Goal: Task Accomplishment & Management: Manage account settings

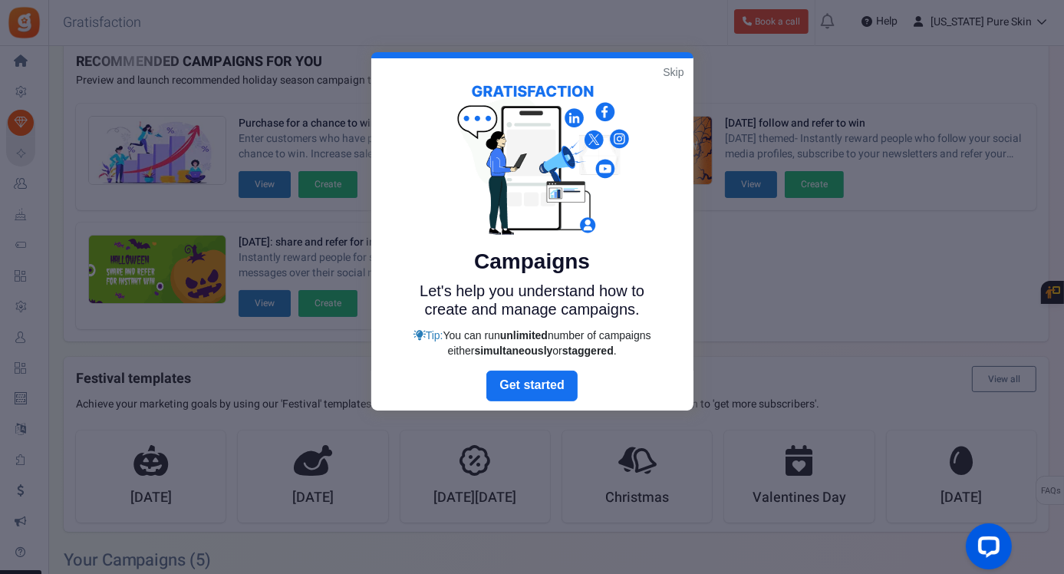
click at [676, 67] on link "Skip" at bounding box center [673, 71] width 21 height 15
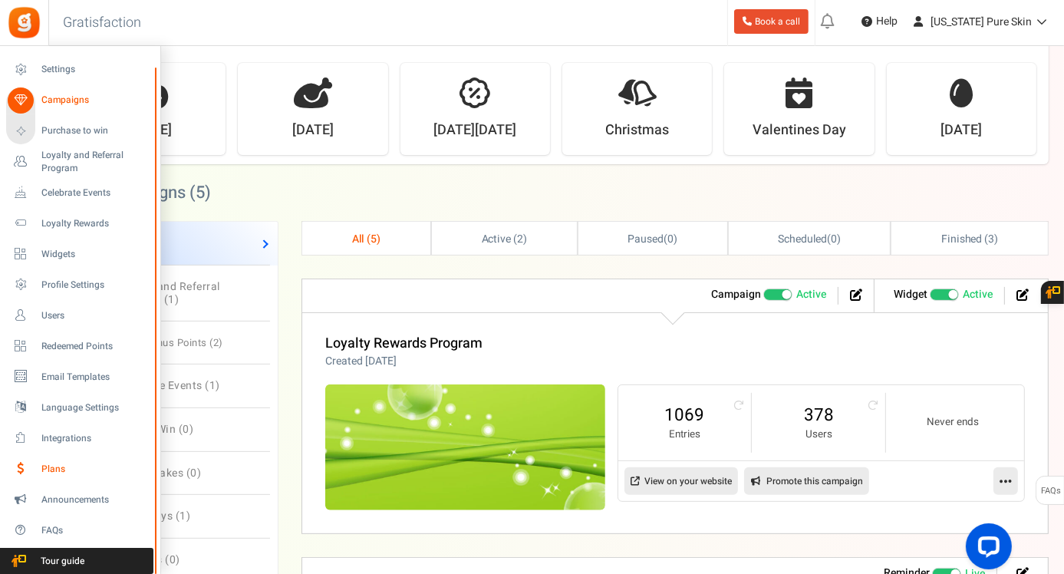
scroll to position [433, 0]
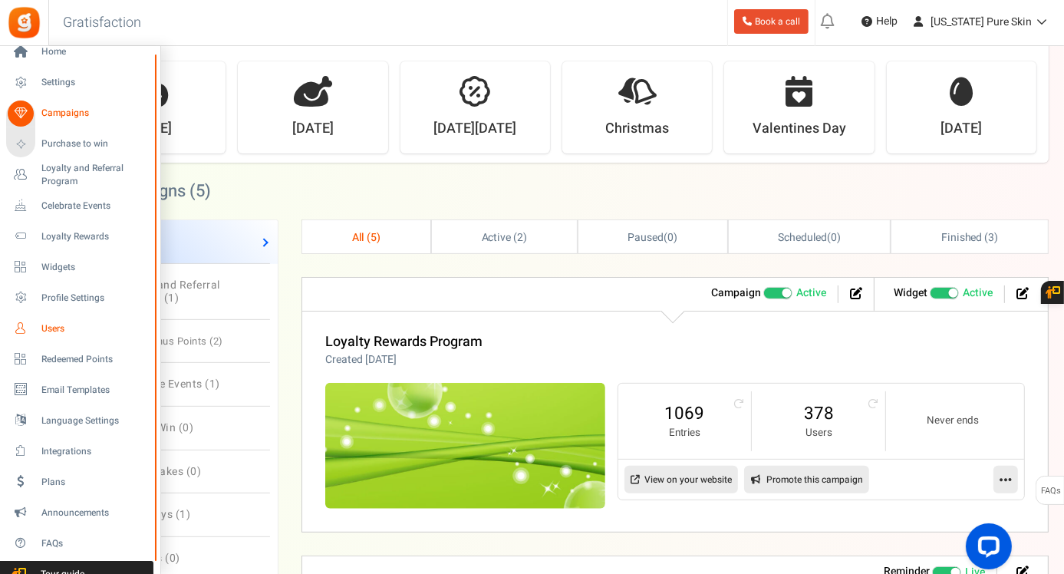
click at [51, 331] on span "Users" at bounding box center [94, 328] width 107 height 13
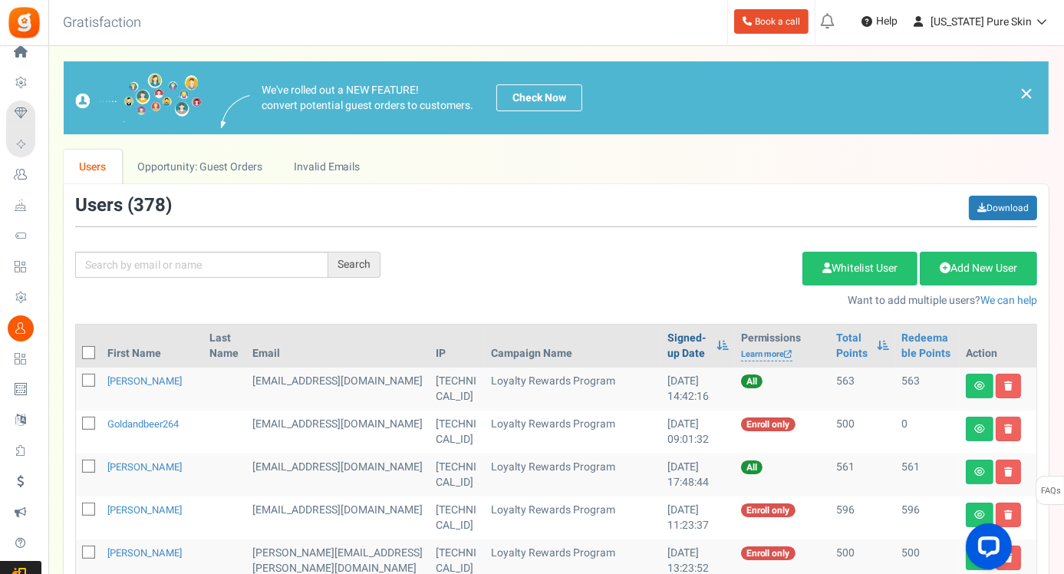
click at [667, 334] on link "Signed-up Date" at bounding box center [687, 346] width 41 height 31
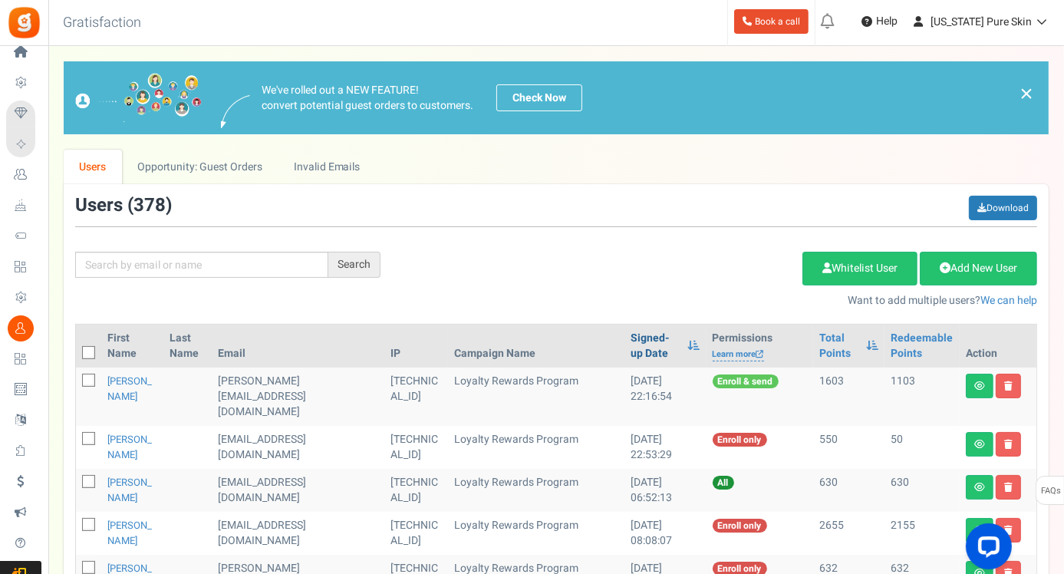
click at [630, 336] on link "Signed-up Date" at bounding box center [655, 346] width 50 height 31
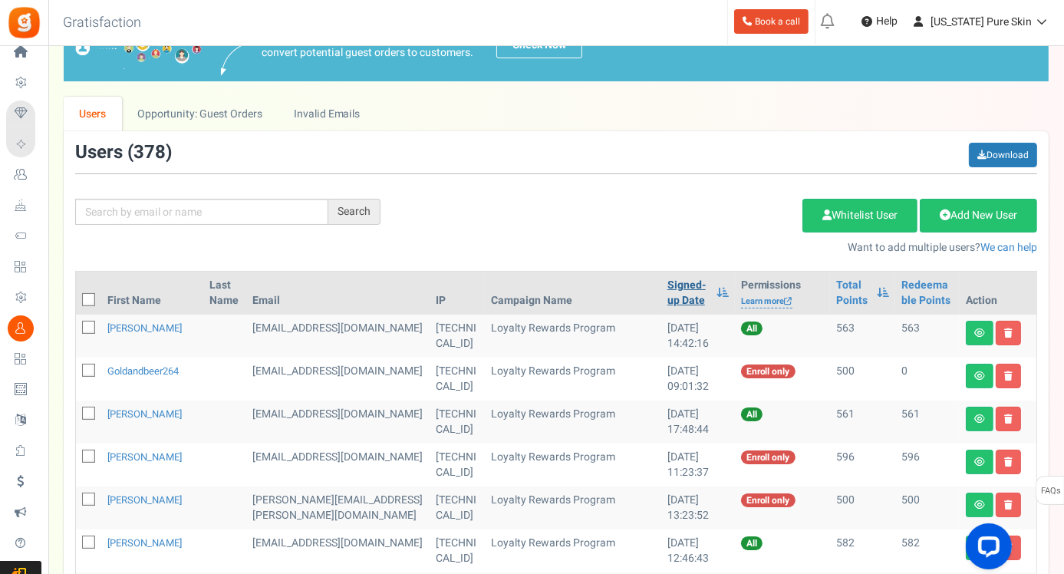
scroll to position [52, 0]
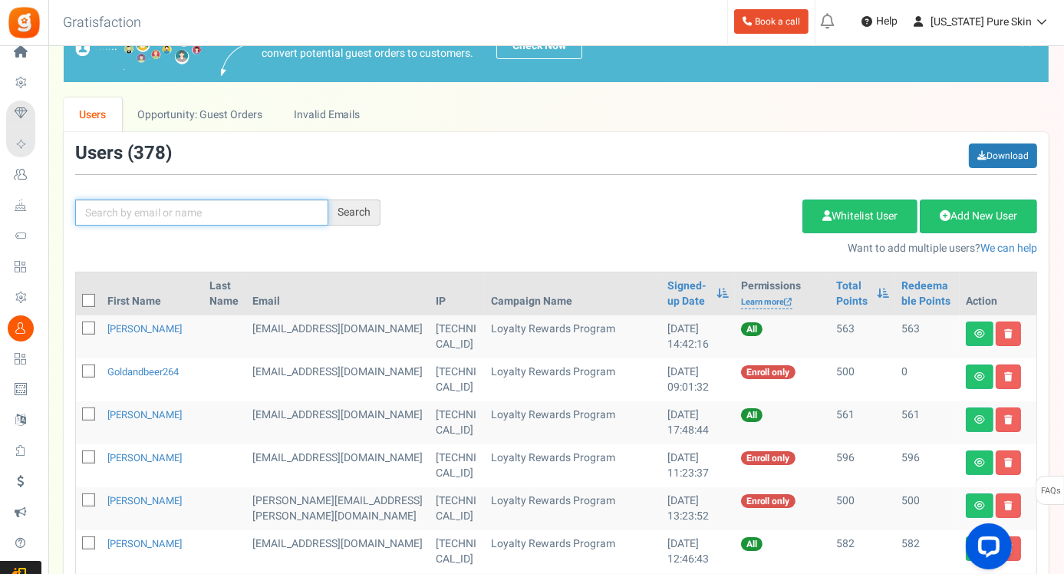
click at [121, 215] on input "text" at bounding box center [201, 212] width 253 height 26
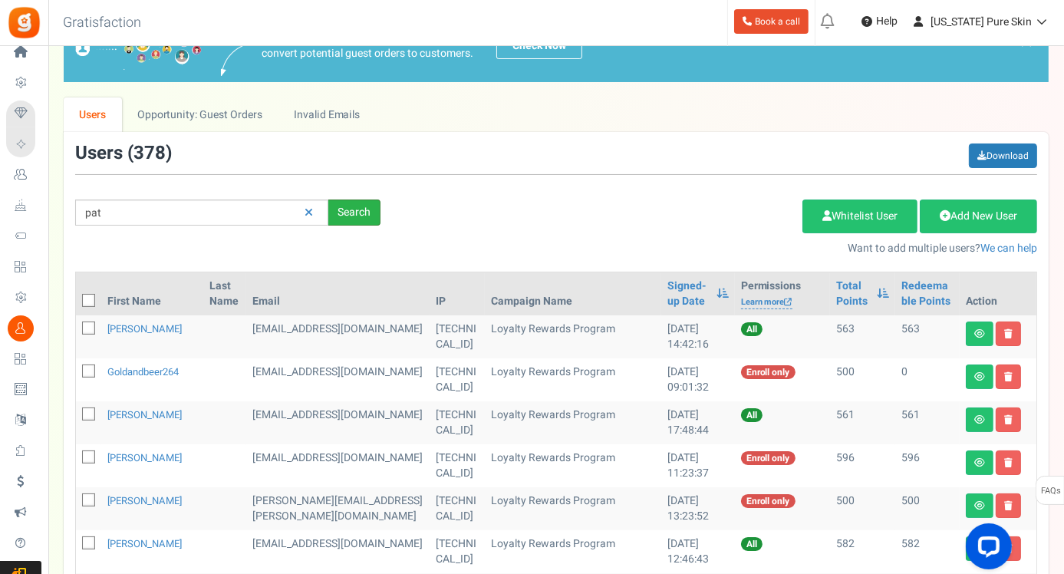
click at [357, 210] on div "Search" at bounding box center [354, 212] width 52 height 26
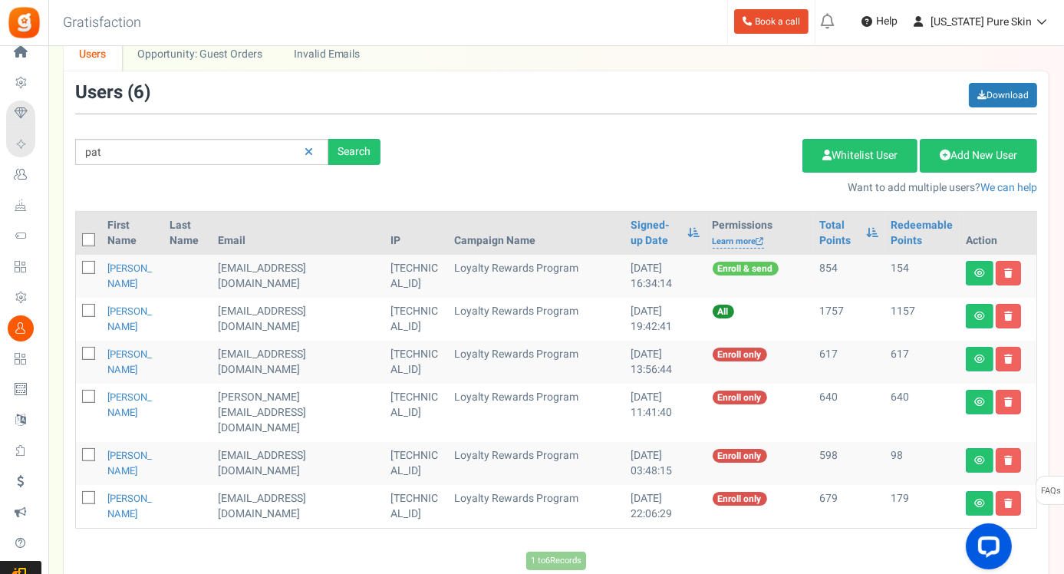
scroll to position [112, 0]
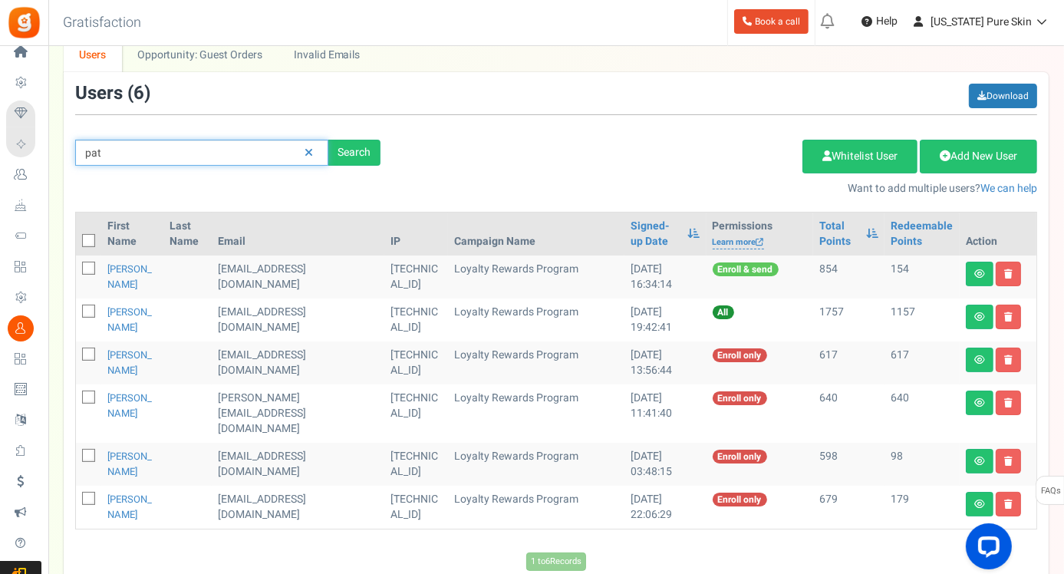
drag, startPoint x: 104, startPoint y: 151, endPoint x: 79, endPoint y: 144, distance: 25.5
click at [79, 144] on input "pat" at bounding box center [201, 153] width 253 height 26
type input "[PERSON_NAME]"
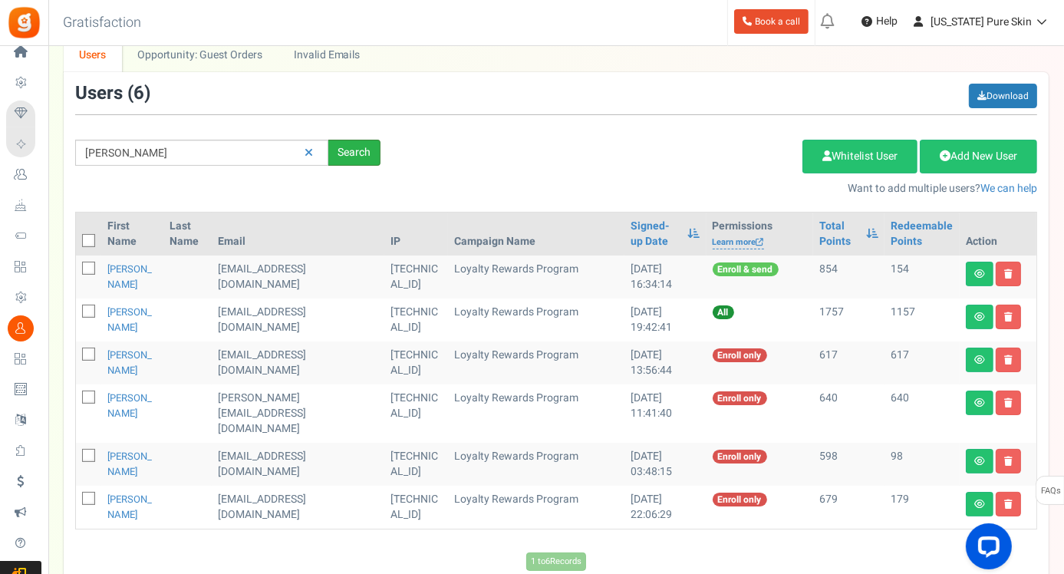
click at [367, 148] on div "Search" at bounding box center [354, 153] width 52 height 26
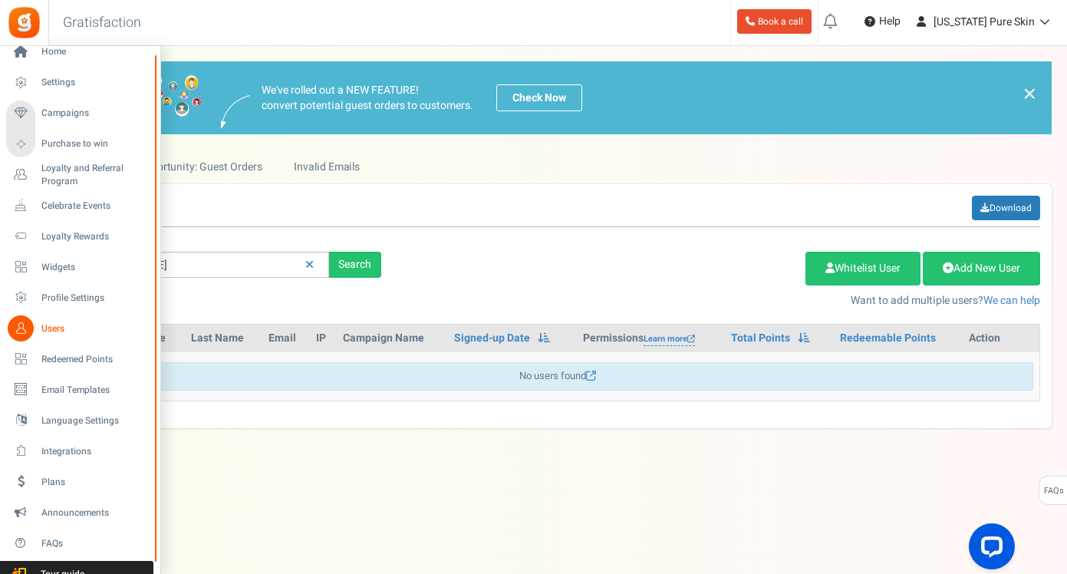
click at [45, 327] on span "Users" at bounding box center [94, 328] width 107 height 13
click at [25, 324] on icon at bounding box center [21, 328] width 26 height 26
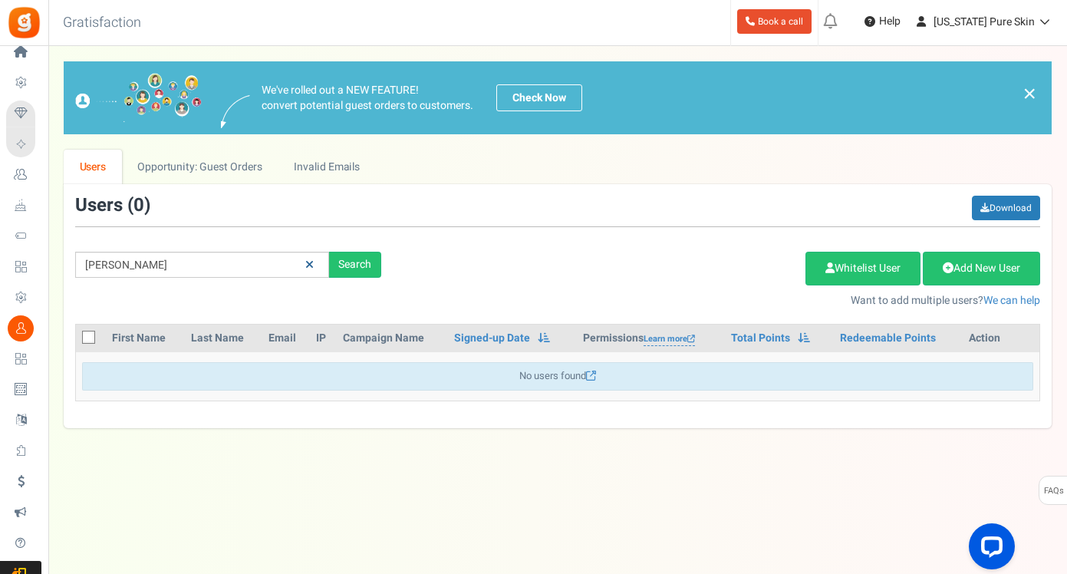
click at [310, 264] on icon at bounding box center [309, 264] width 8 height 11
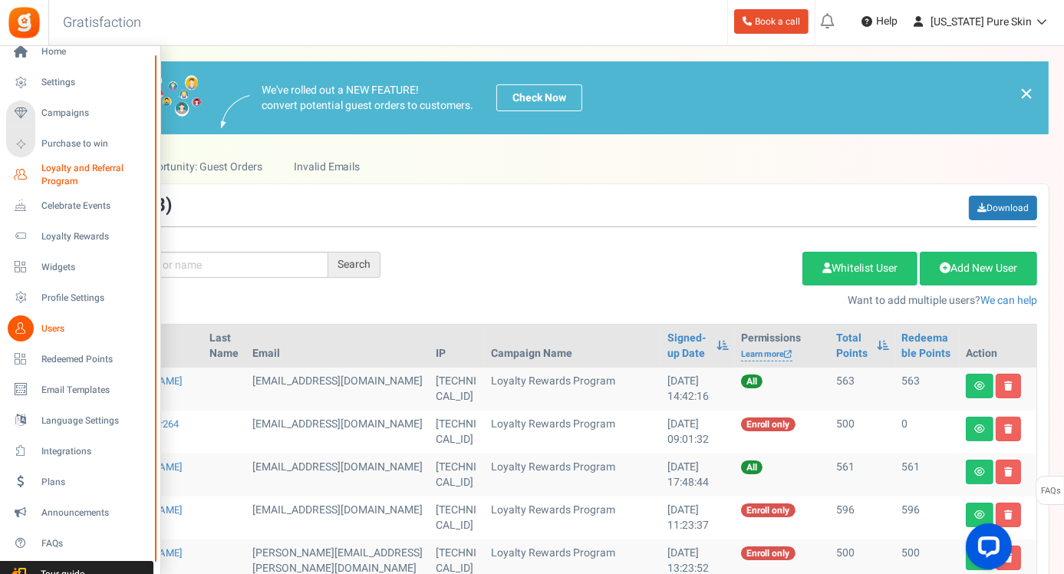
click at [21, 173] on icon at bounding box center [21, 175] width 26 height 26
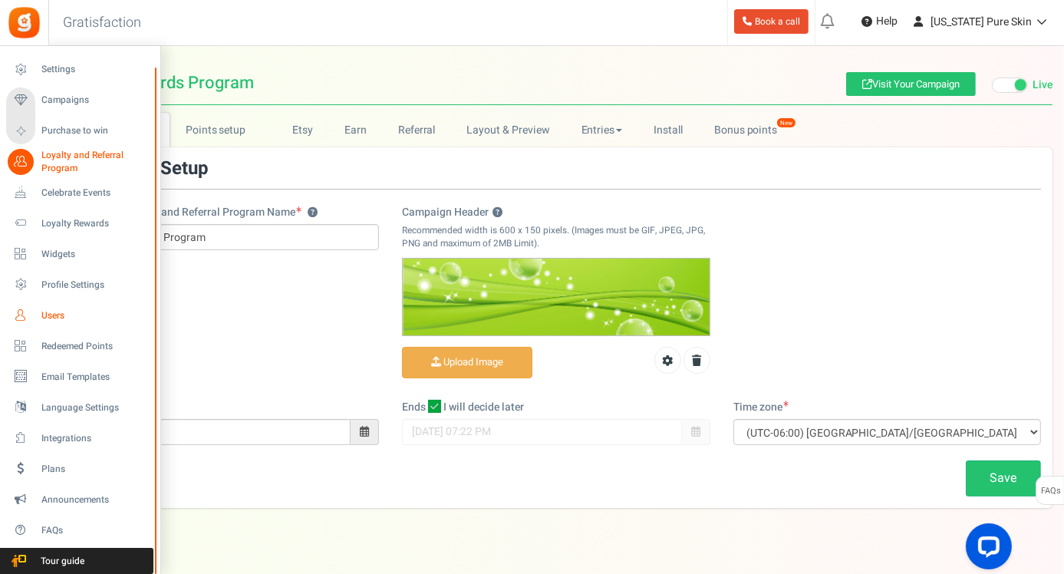
click at [52, 312] on span "Users" at bounding box center [94, 315] width 107 height 13
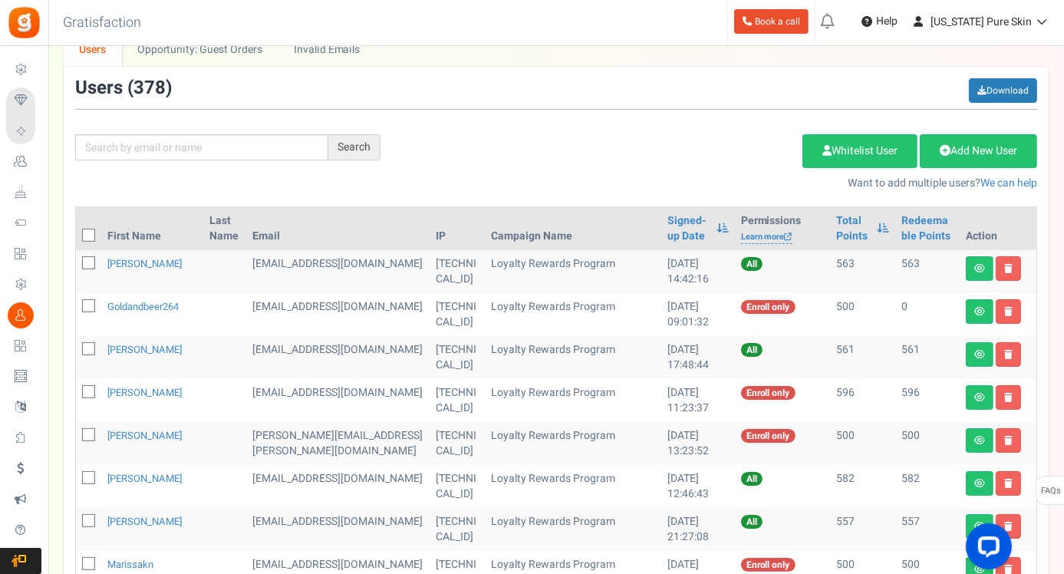
scroll to position [132, 0]
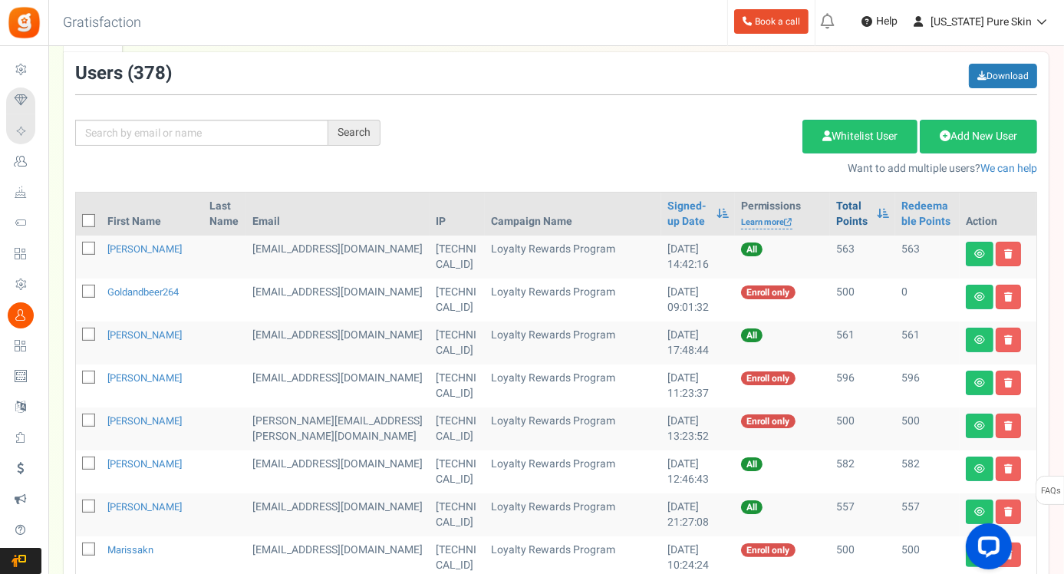
click at [836, 217] on link "Total Points" at bounding box center [852, 214] width 33 height 31
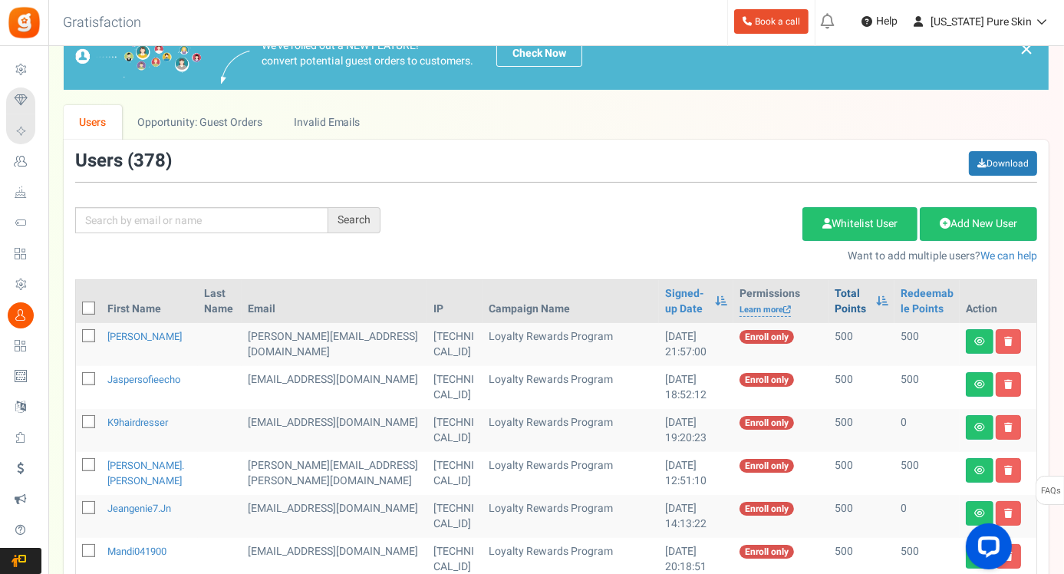
scroll to position [44, 0]
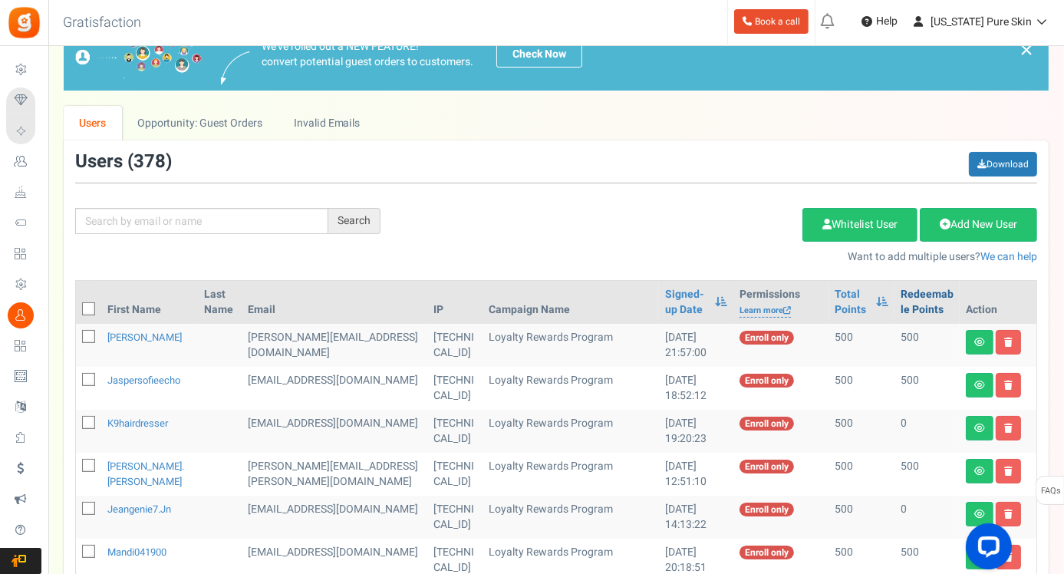
click at [908, 297] on link "Redeemable Points" at bounding box center [926, 302] width 53 height 31
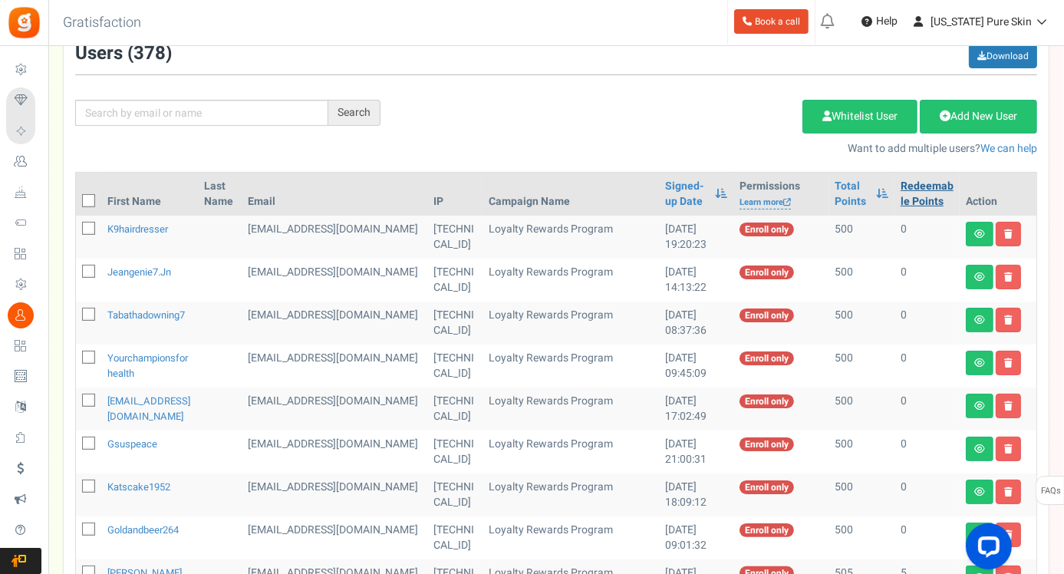
scroll to position [154, 0]
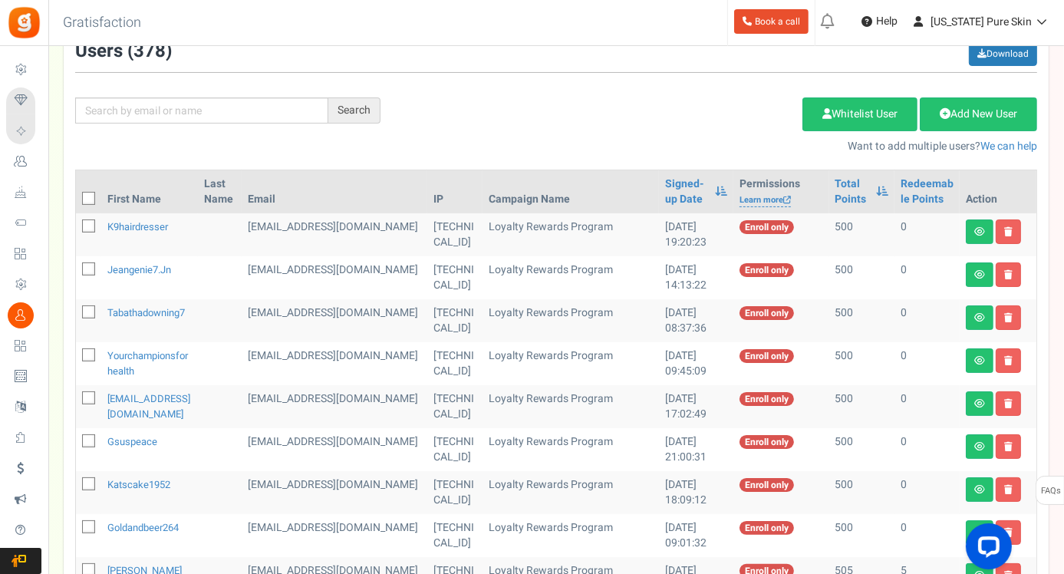
click at [89, 526] on icon at bounding box center [89, 527] width 10 height 10
click at [77, 526] on input "checkbox" at bounding box center [72, 528] width 10 height 10
checkbox input "true"
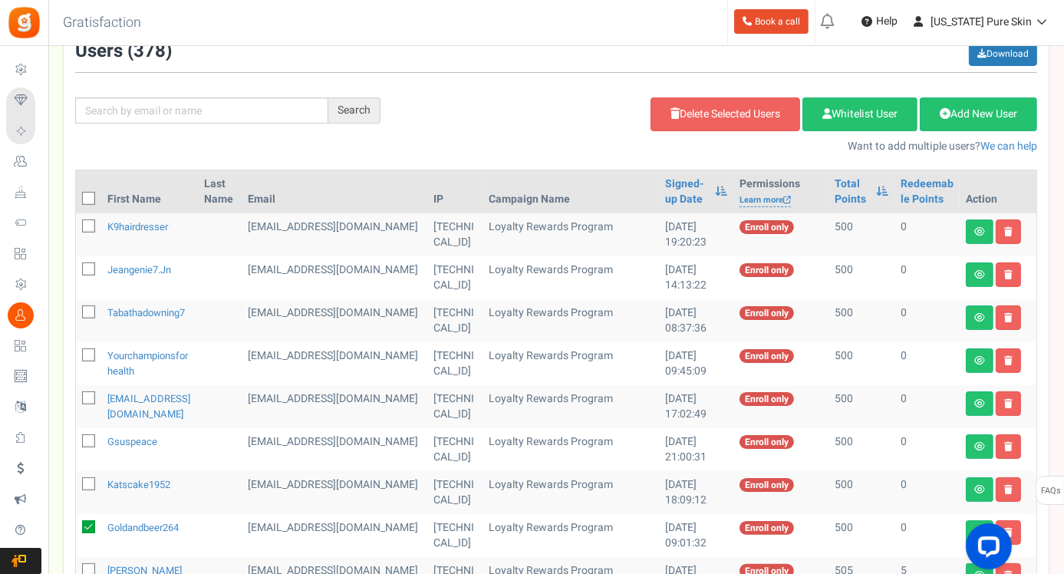
click at [86, 485] on icon at bounding box center [89, 484] width 10 height 10
click at [77, 485] on input "checkbox" at bounding box center [72, 485] width 10 height 10
checkbox input "true"
click at [86, 442] on icon at bounding box center [89, 441] width 10 height 10
click at [77, 442] on input "checkbox" at bounding box center [72, 442] width 10 height 10
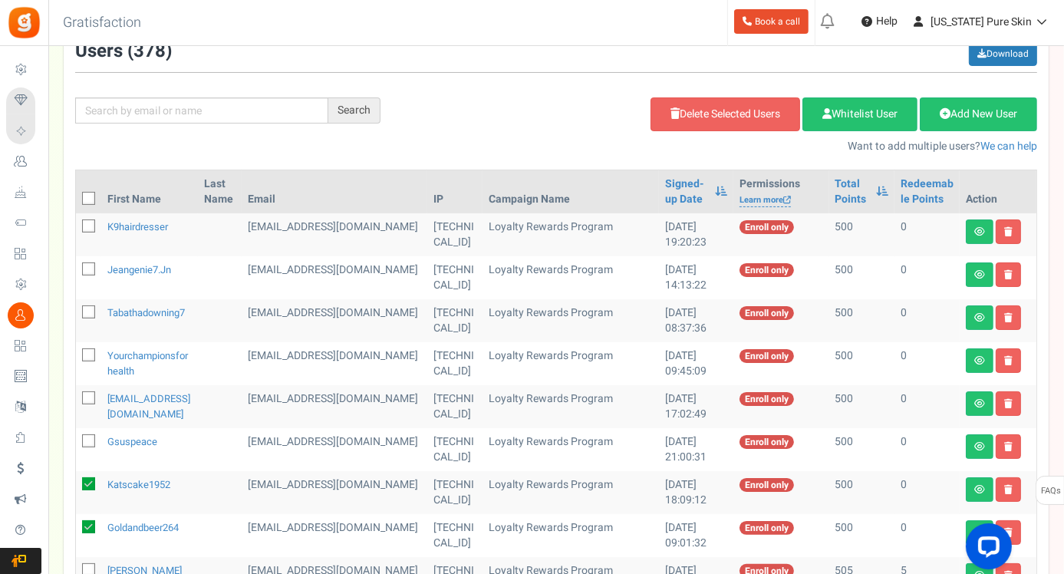
checkbox input "true"
click at [85, 395] on icon at bounding box center [89, 398] width 10 height 10
click at [77, 395] on input "checkbox" at bounding box center [72, 399] width 10 height 10
checkbox input "true"
click at [87, 354] on icon at bounding box center [89, 355] width 10 height 10
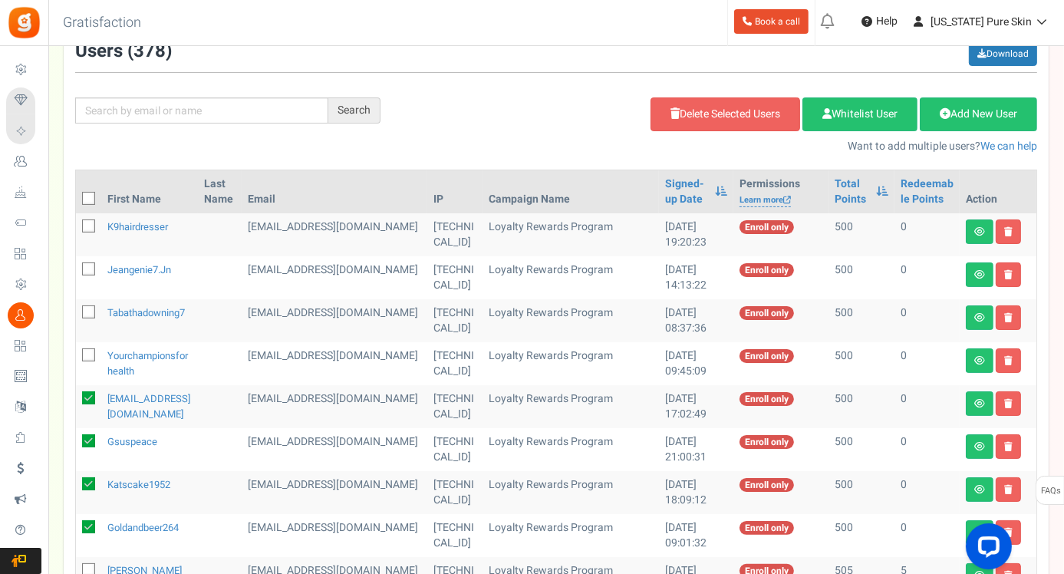
click at [77, 354] on input "checkbox" at bounding box center [72, 356] width 10 height 10
checkbox input "true"
click at [90, 308] on icon at bounding box center [89, 313] width 10 height 10
click at [77, 308] on input "checkbox" at bounding box center [72, 313] width 10 height 10
checkbox input "true"
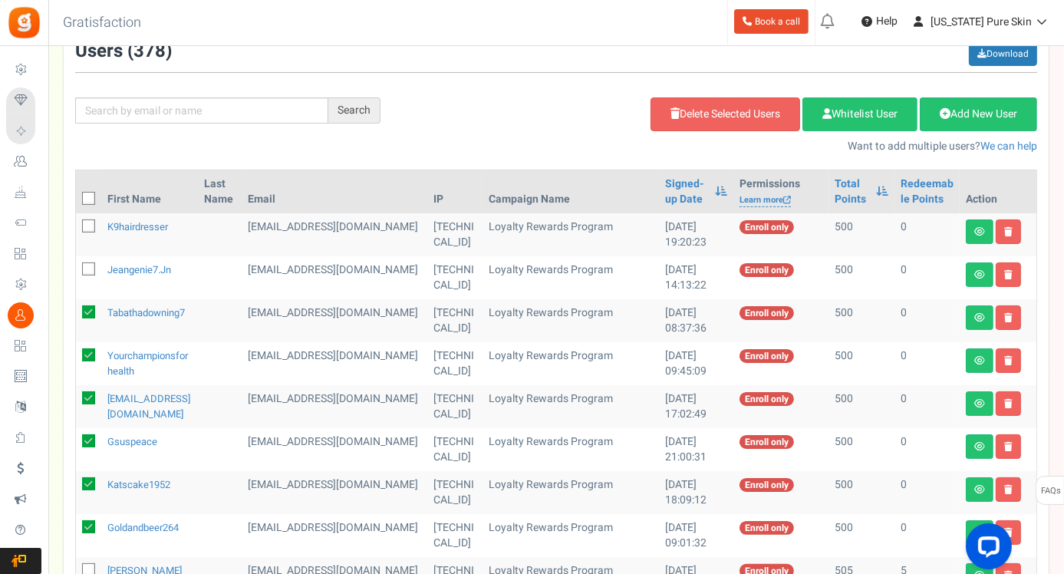
click at [88, 268] on icon at bounding box center [89, 270] width 10 height 10
click at [77, 268] on input "checkbox" at bounding box center [72, 270] width 10 height 10
checkbox input "true"
click at [88, 225] on icon at bounding box center [89, 227] width 10 height 10
click at [77, 225] on input "checkbox" at bounding box center [72, 227] width 10 height 10
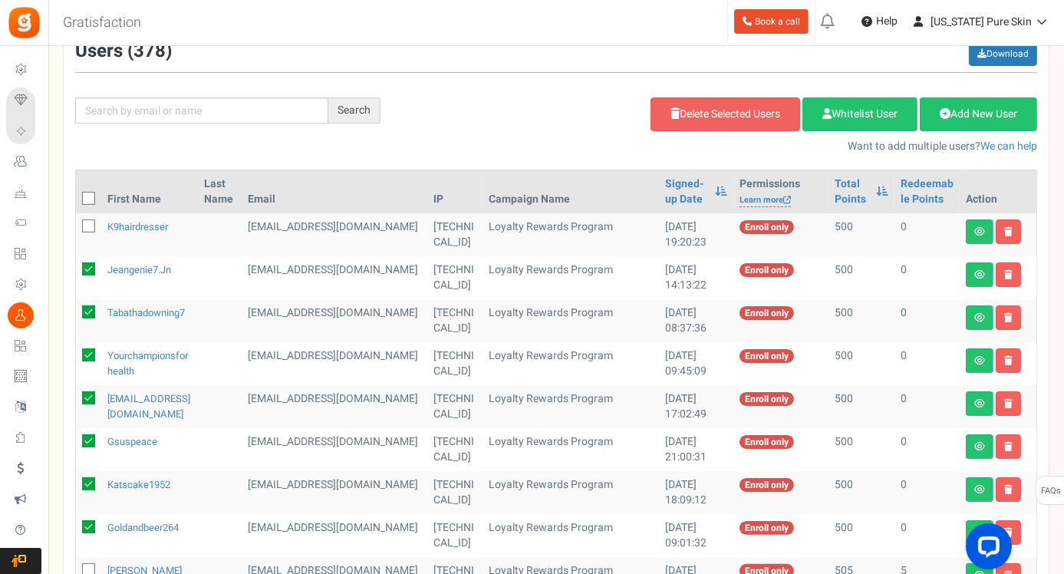
checkbox input "true"
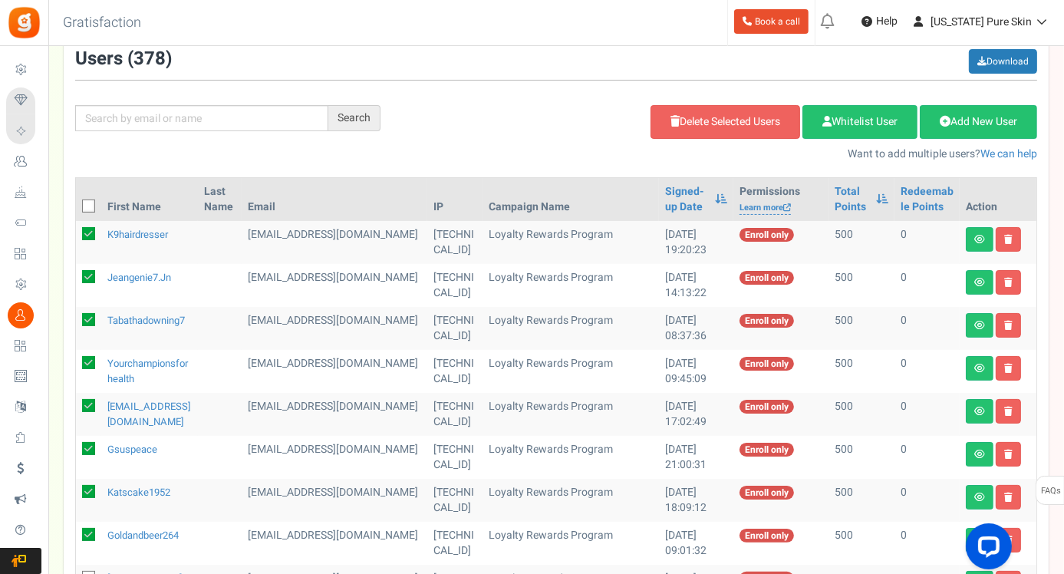
scroll to position [143, 0]
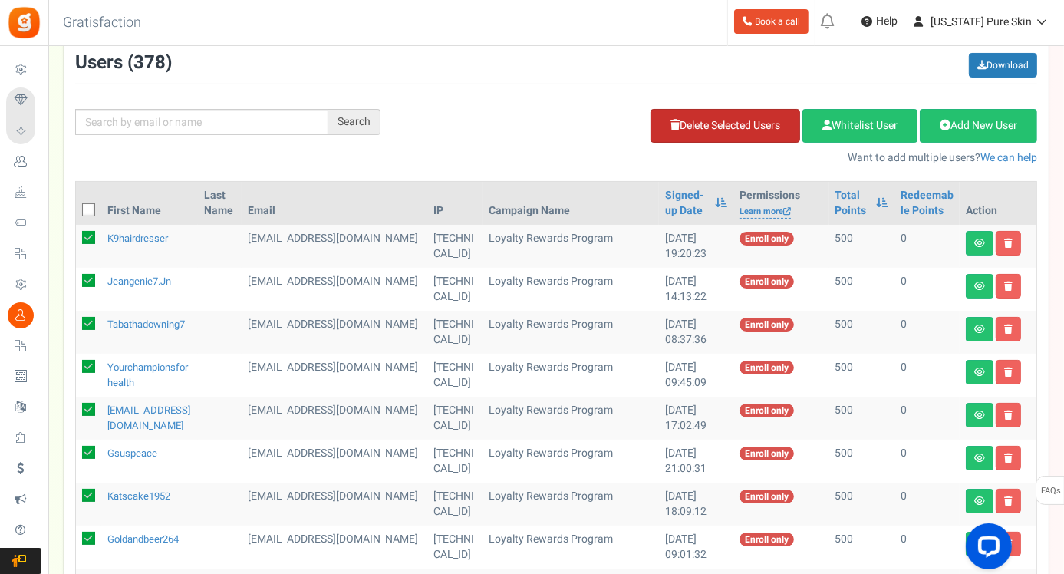
click at [722, 122] on link "Delete Selected Users" at bounding box center [725, 126] width 150 height 34
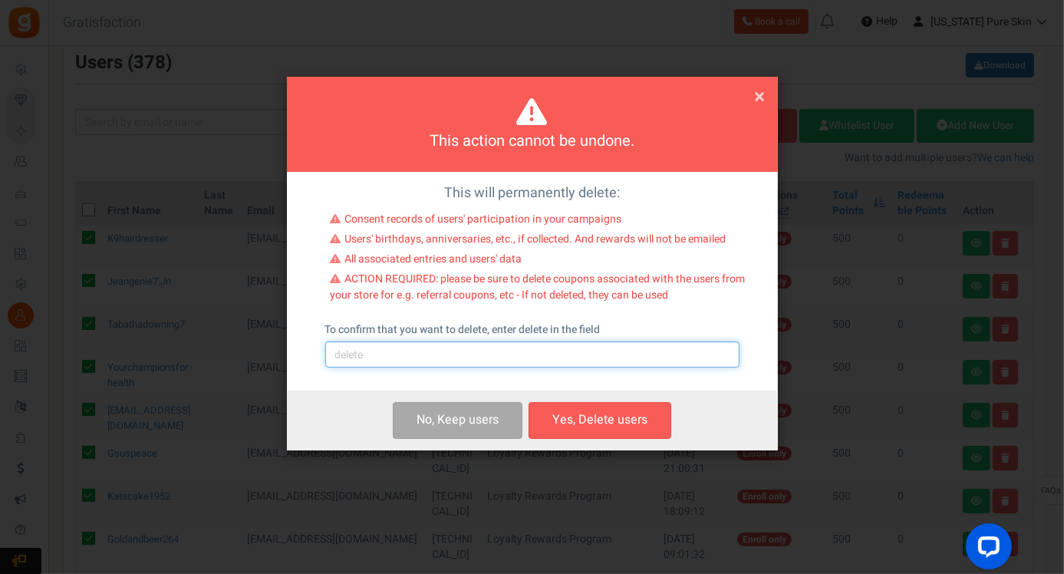
click at [380, 361] on input "text" at bounding box center [532, 354] width 414 height 26
type input "delete"
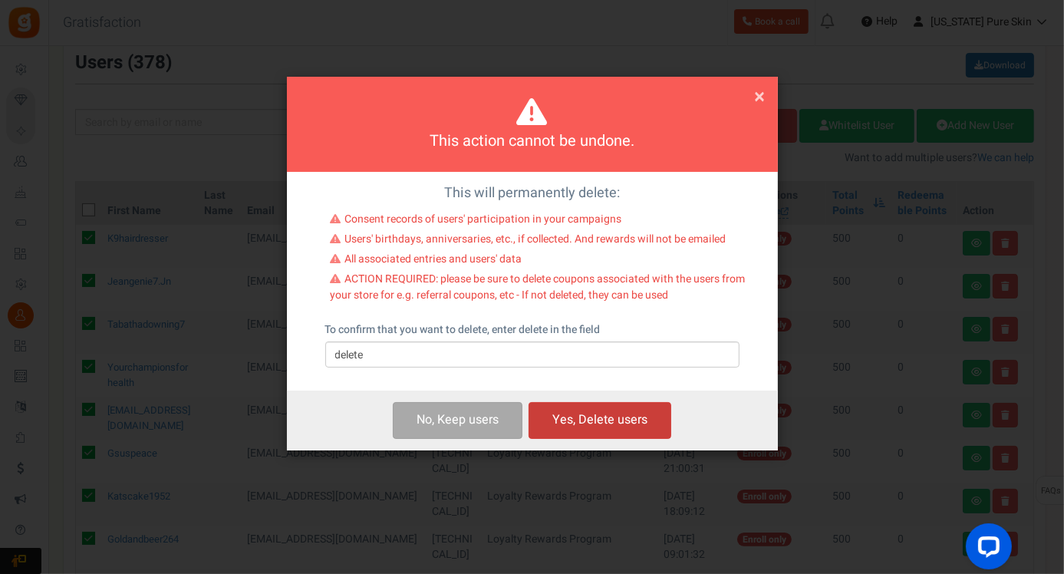
click at [578, 424] on button "Yes, Delete users" at bounding box center [599, 420] width 143 height 36
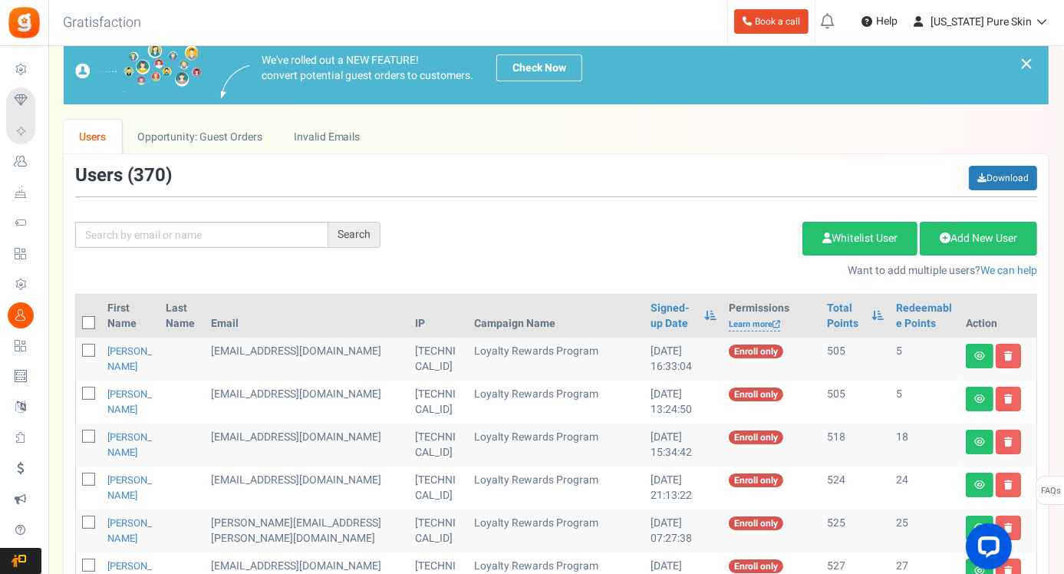
scroll to position [26, 0]
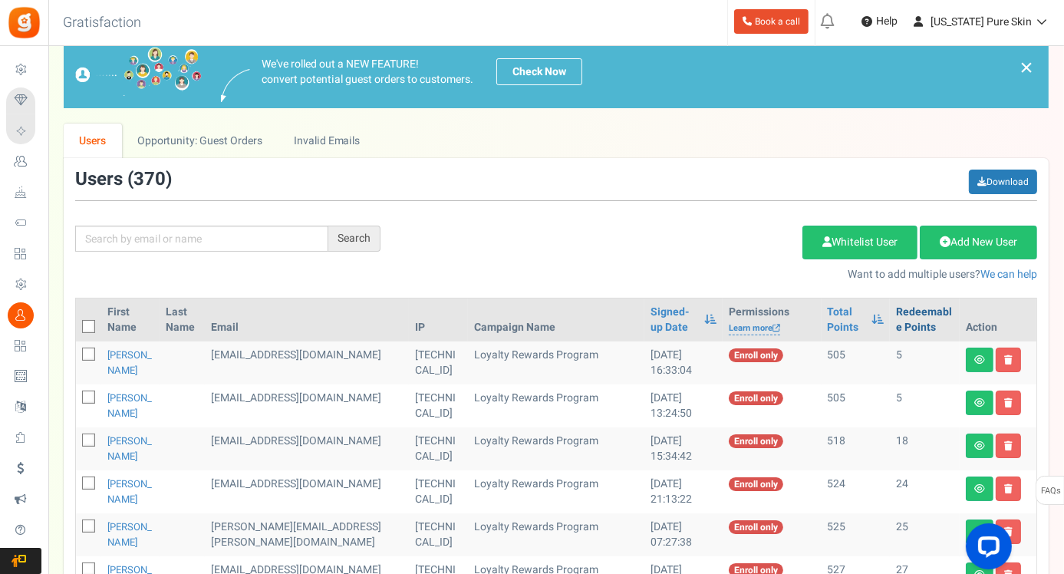
click at [911, 316] on link "Redeemable Points" at bounding box center [925, 319] width 58 height 31
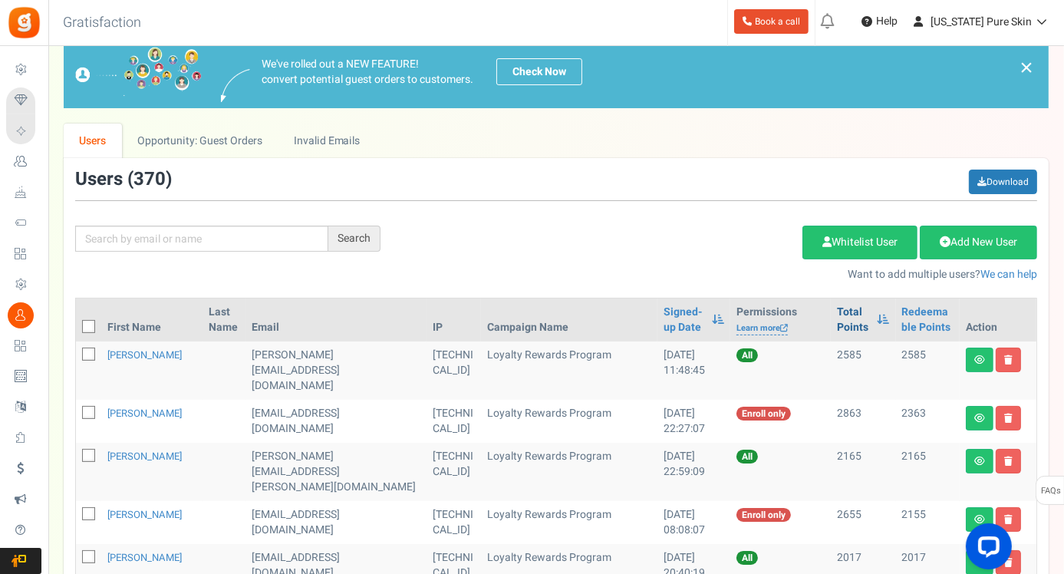
click at [837, 314] on link "Total Points" at bounding box center [853, 319] width 32 height 31
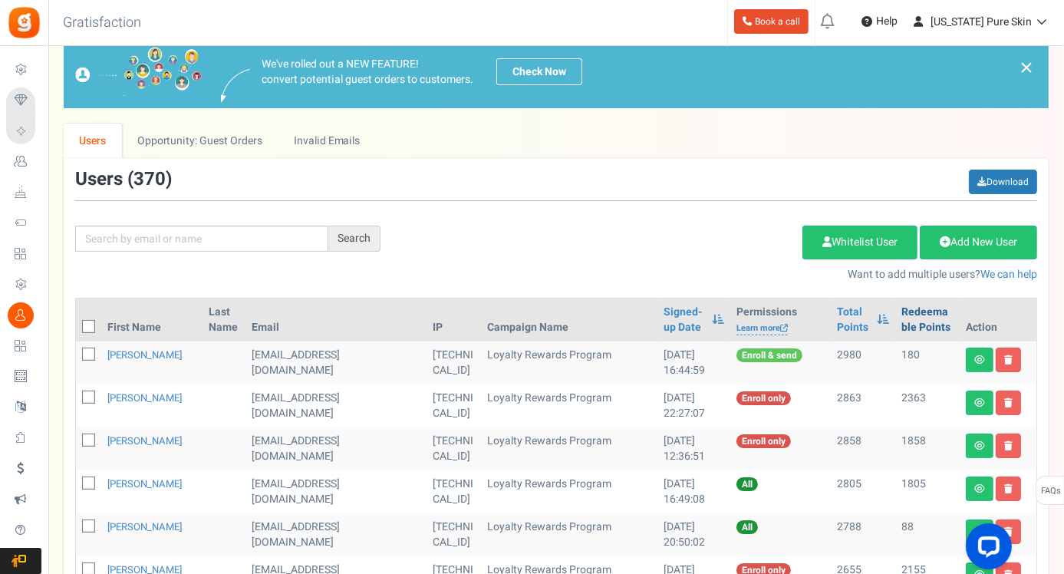
click at [909, 314] on link "Redeemable Points" at bounding box center [927, 319] width 51 height 31
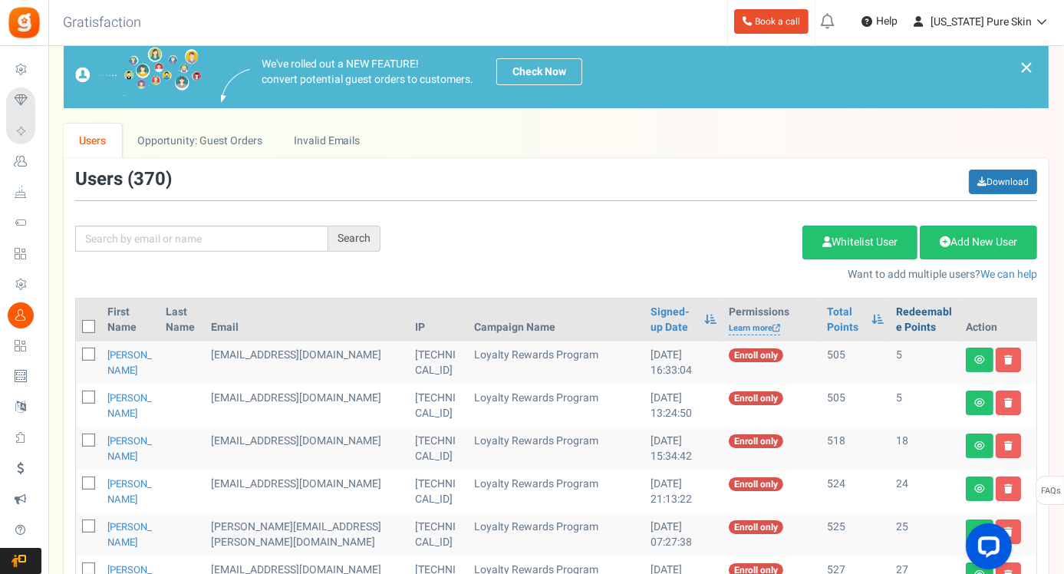
click at [909, 314] on link "Redeemable Points" at bounding box center [925, 319] width 58 height 31
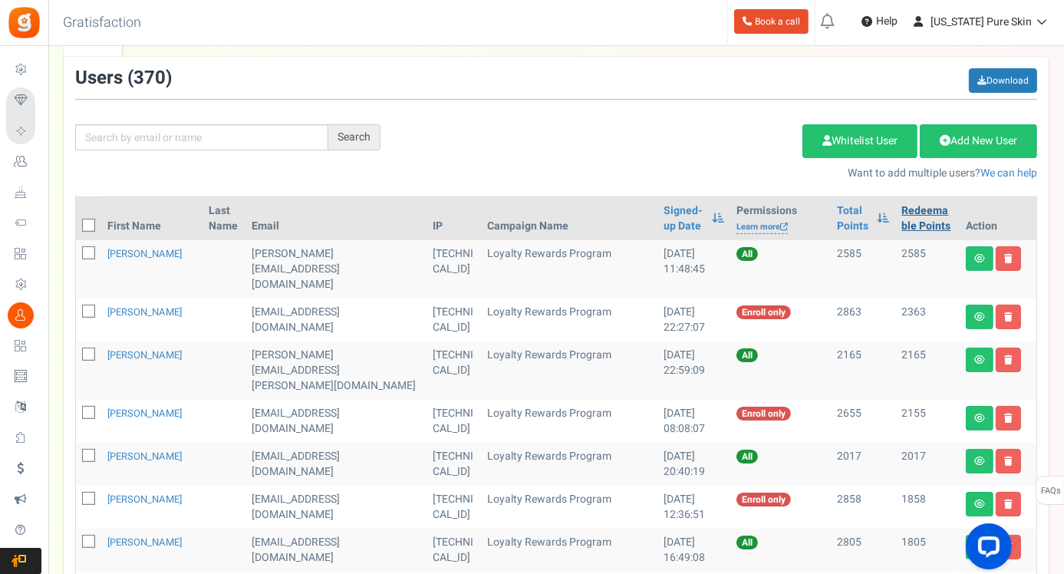
scroll to position [133, 0]
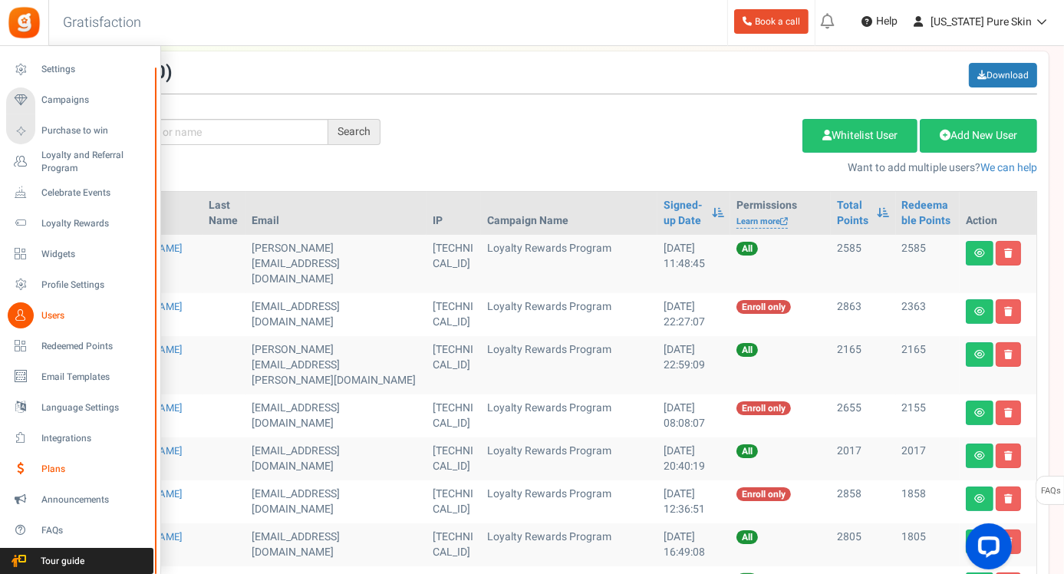
click at [44, 471] on span "Plans" at bounding box center [94, 468] width 107 height 13
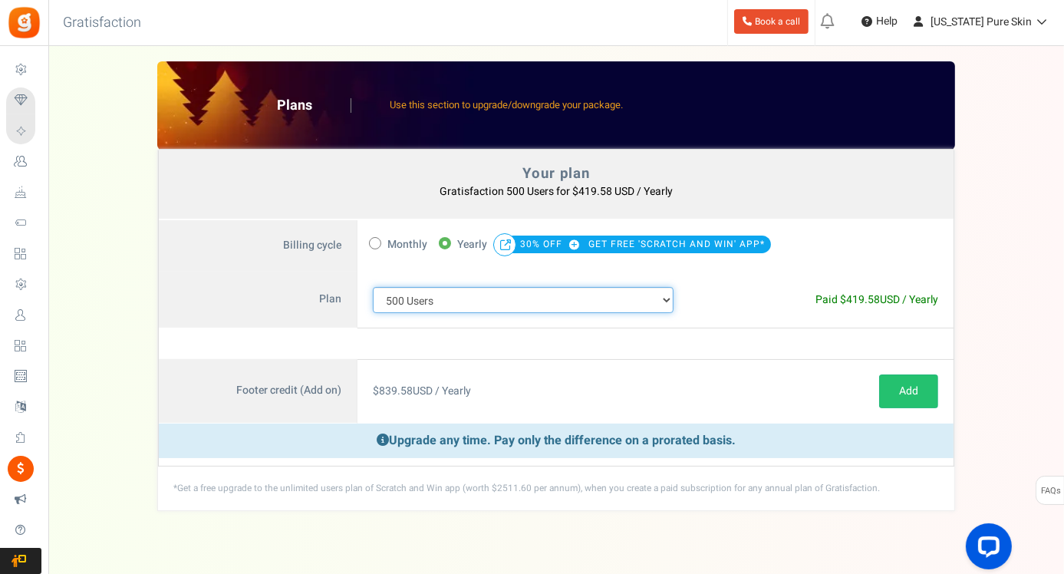
click at [666, 295] on select "100 Users 200 Users 500 Users 1000 Users 2000 Users 3000 Users 4000 Users 5000 …" at bounding box center [523, 300] width 301 height 26
click at [373, 287] on select "100 Users 200 Users 500 Users 1000 Users 2000 Users 3000 Users 4000 Users 5000 …" at bounding box center [523, 300] width 301 height 26
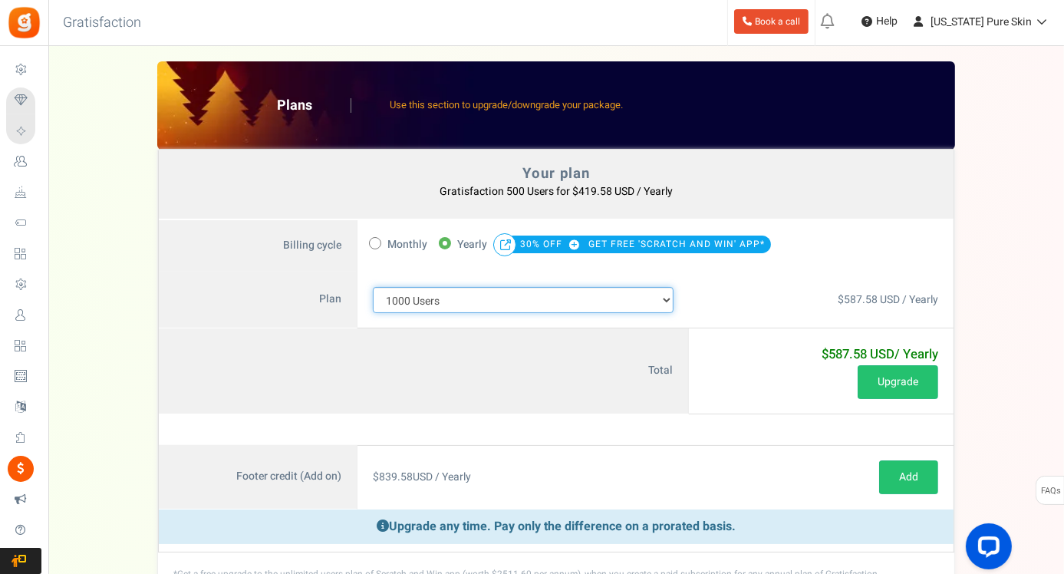
click at [668, 294] on select "100 Users 200 Users 500 Users 1000 Users 2000 Users 3000 Users 4000 Users 5000 …" at bounding box center [523, 300] width 301 height 26
click at [373, 287] on select "100 Users 200 Users 500 Users 1000 Users 2000 Users 3000 Users 4000 Users 5000 …" at bounding box center [523, 300] width 301 height 26
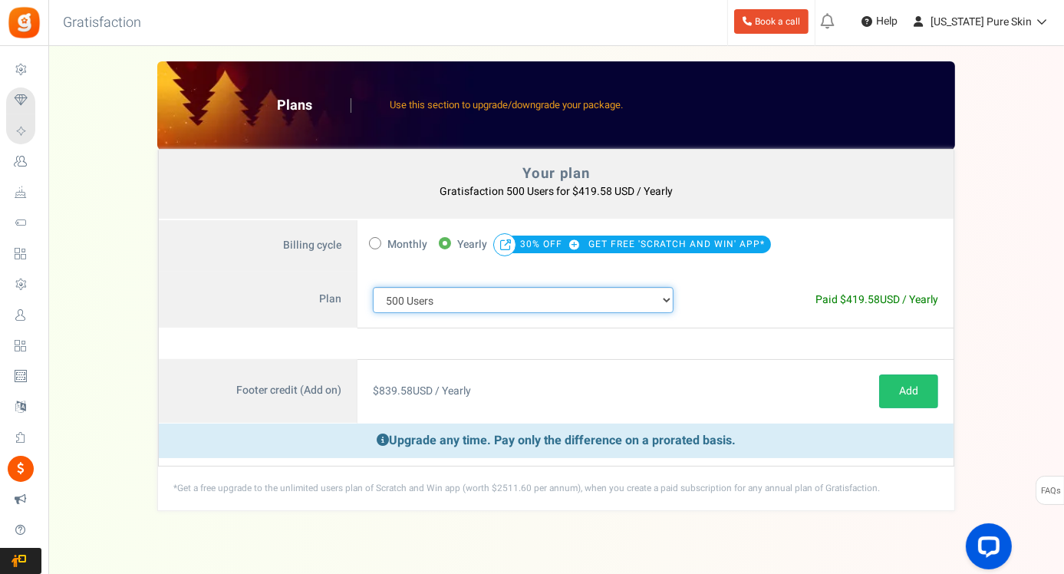
click at [665, 291] on select "100 Users 200 Users 500 Users 1000 Users 2000 Users 3000 Users 4000 Users 5000 …" at bounding box center [523, 300] width 301 height 26
click at [373, 287] on select "100 Users 200 Users 500 Users 1000 Users 2000 Users 3000 Users 4000 Users 5000 …" at bounding box center [523, 300] width 301 height 26
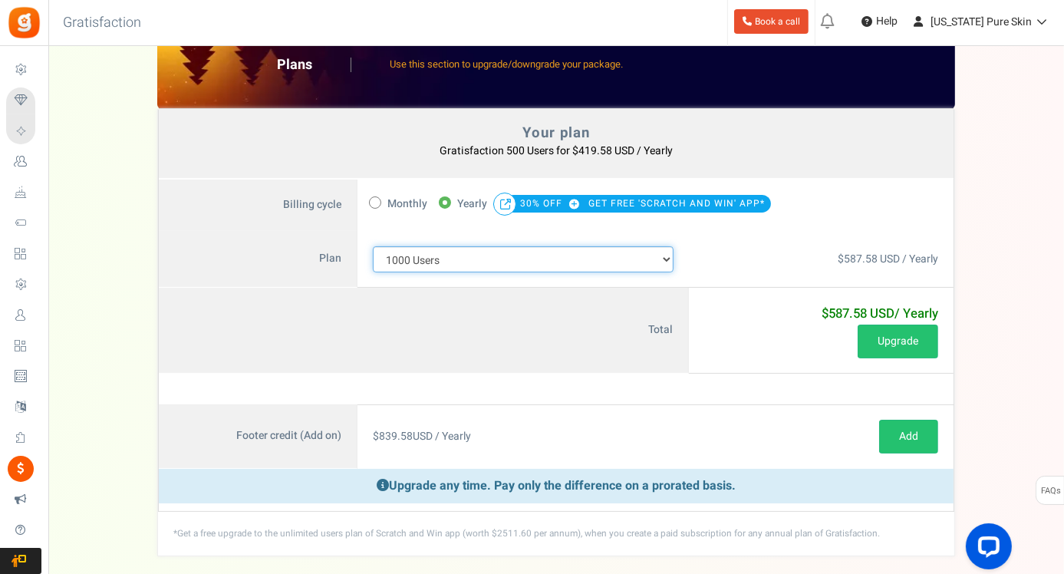
scroll to position [37, 0]
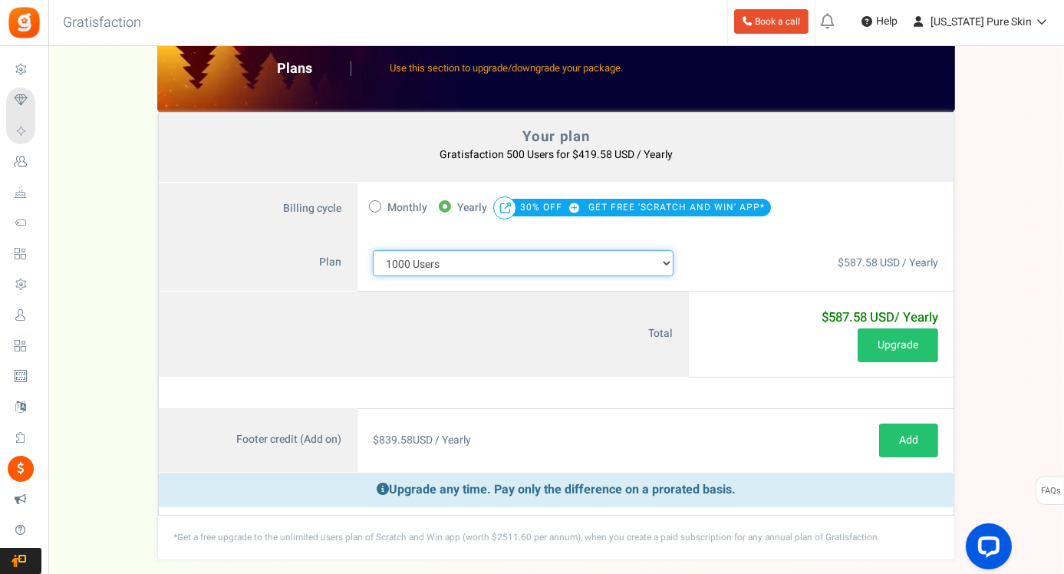
click at [665, 258] on select "100 Users 200 Users 500 Users 1000 Users 2000 Users 3000 Users 4000 Users 5000 …" at bounding box center [523, 263] width 301 height 26
click at [373, 260] on select "100 Users 200 Users 500 Users 1000 Users 2000 Users 3000 Users 4000 Users 5000 …" at bounding box center [523, 263] width 301 height 26
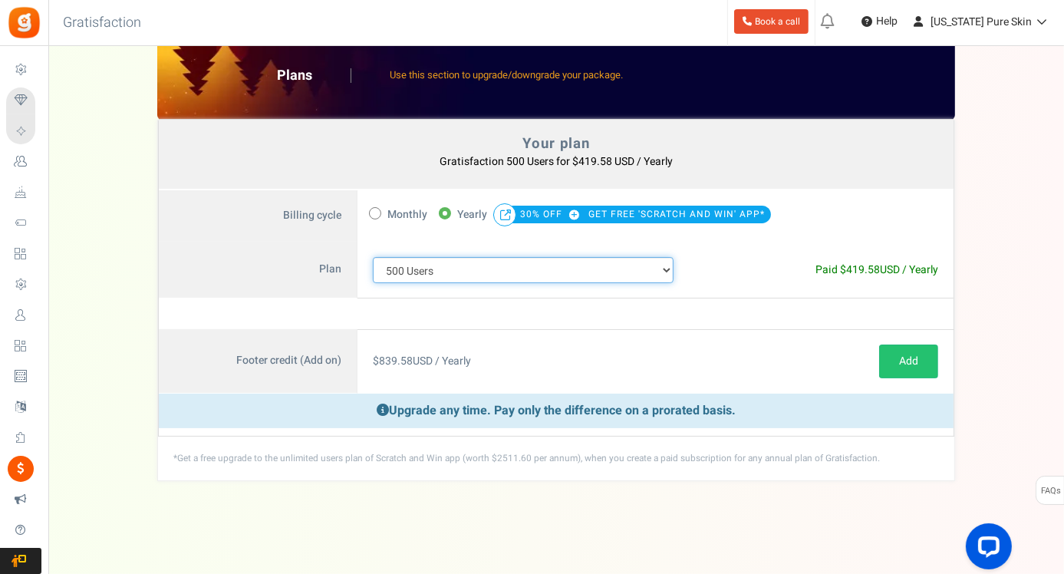
scroll to position [25, 0]
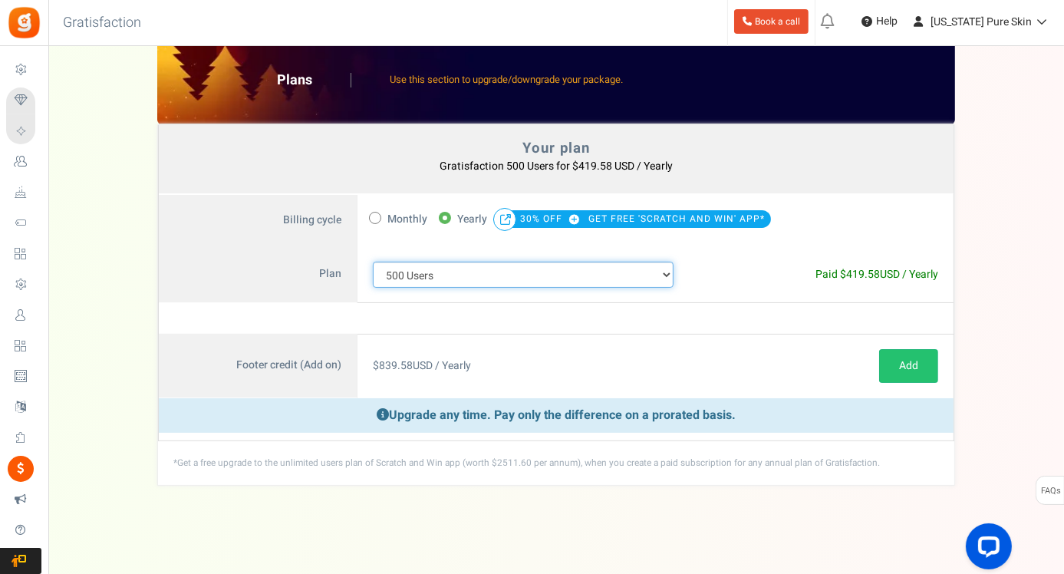
click at [665, 271] on select "100 Users 200 Users 500 Users 1000 Users 2000 Users 3000 Users 4000 Users 5000 …" at bounding box center [523, 275] width 301 height 26
select select "880"
click at [373, 262] on select "100 Users 200 Users 500 Users 1000 Users 2000 Users 3000 Users 4000 Users 5000 …" at bounding box center [523, 275] width 301 height 26
